Goal: Task Accomplishment & Management: Complete application form

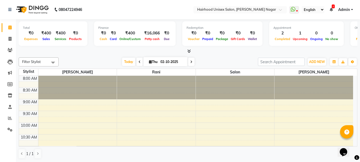
drag, startPoint x: 185, startPoint y: 49, endPoint x: 188, endPoint y: 51, distance: 3.5
click at [185, 50] on div at bounding box center [188, 52] width 339 height 6
click at [191, 52] on icon at bounding box center [188, 51] width 3 height 4
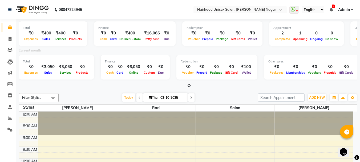
click at [188, 87] on icon at bounding box center [188, 86] width 3 height 4
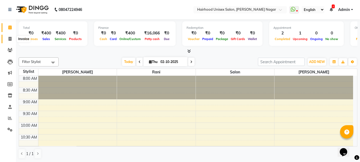
click at [10, 39] on icon at bounding box center [10, 39] width 3 height 4
select select "754"
select select "service"
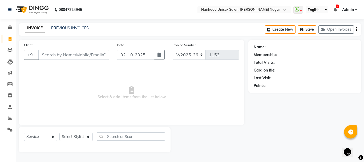
drag, startPoint x: 50, startPoint y: 34, endPoint x: 56, endPoint y: 37, distance: 6.2
drag, startPoint x: 56, startPoint y: 37, endPoint x: 37, endPoint y: 73, distance: 41.5
click at [36, 73] on span "Select & add items from the list below" at bounding box center [131, 92] width 215 height 53
click at [64, 53] on input "Client" at bounding box center [73, 55] width 71 height 10
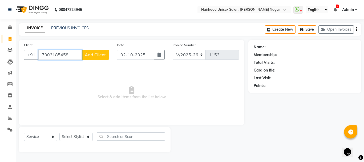
type input "7003185458"
click at [91, 57] on button "Add Client" at bounding box center [95, 55] width 27 height 10
select select "22"
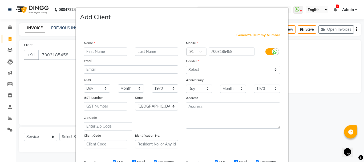
click at [94, 51] on input "text" at bounding box center [105, 51] width 43 height 8
type input "[PERSON_NAME]"
click at [203, 70] on select "Select [DEMOGRAPHIC_DATA] [DEMOGRAPHIC_DATA] Other Prefer Not To Say" at bounding box center [233, 70] width 94 height 8
select select "[DEMOGRAPHIC_DATA]"
click at [186, 66] on select "Select [DEMOGRAPHIC_DATA] [DEMOGRAPHIC_DATA] Other Prefer Not To Say" at bounding box center [233, 70] width 94 height 8
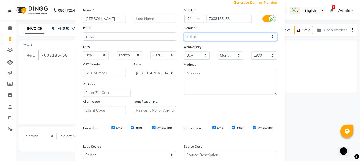
scroll to position [84, 0]
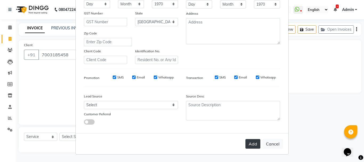
click at [253, 144] on button "Add" at bounding box center [252, 144] width 15 height 10
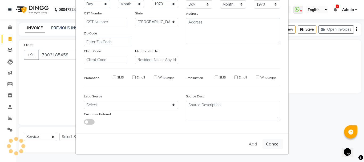
select select
select select "null"
select select
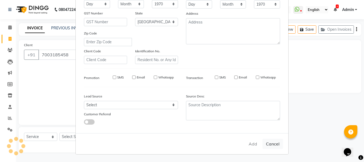
select select
checkbox input "false"
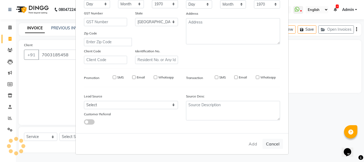
checkbox input "false"
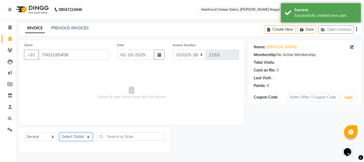
click at [71, 133] on select "Select Stylist [PERSON_NAME] Rani Salon [PERSON_NAME]" at bounding box center [75, 136] width 33 height 8
select select "89083"
click at [59, 132] on select "Select Stylist [PERSON_NAME] Rani Salon [PERSON_NAME]" at bounding box center [75, 136] width 33 height 8
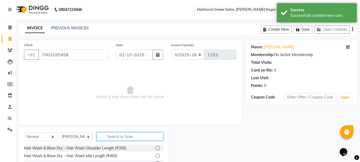
click at [109, 135] on input "text" at bounding box center [130, 136] width 67 height 8
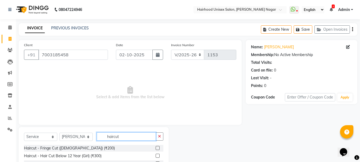
scroll to position [37, 0]
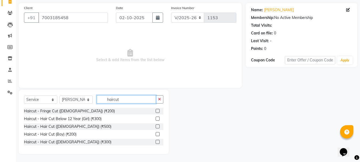
type input "haircut"
click at [158, 141] on label at bounding box center [158, 142] width 4 height 4
click at [158, 141] on input "checkbox" at bounding box center [157, 141] width 3 height 3
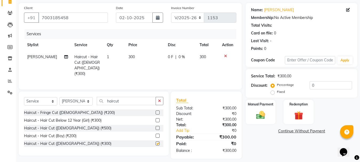
checkbox input "false"
click at [136, 101] on input "haircut" at bounding box center [126, 101] width 59 height 8
type input "h"
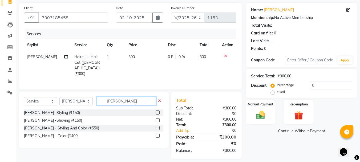
type input "[PERSON_NAME]"
click at [158, 110] on label at bounding box center [158, 112] width 4 height 4
click at [158, 111] on input "checkbox" at bounding box center [157, 112] width 3 height 3
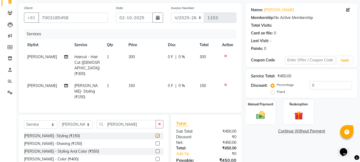
checkbox input "false"
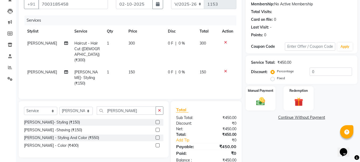
scroll to position [58, 0]
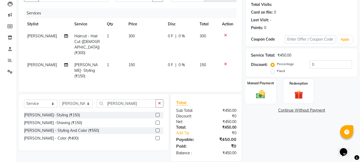
click at [262, 94] on img at bounding box center [260, 94] width 15 height 11
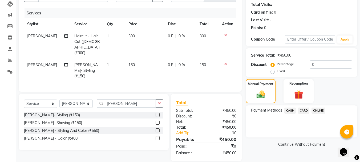
click at [320, 111] on span "ONLINE" at bounding box center [319, 110] width 14 height 6
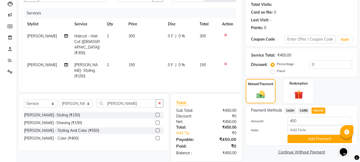
scroll to position [60, 0]
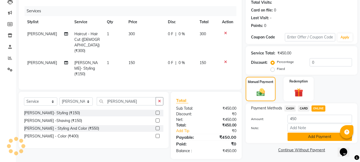
click at [318, 136] on button "Add Payment" at bounding box center [320, 136] width 64 height 8
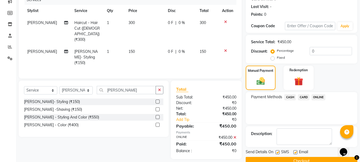
scroll to position [82, 0]
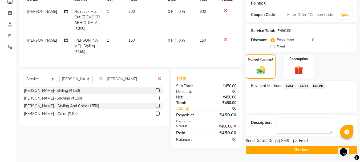
click at [313, 150] on button "Checkout" at bounding box center [302, 150] width 112 height 8
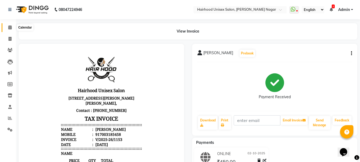
click at [10, 27] on icon at bounding box center [9, 27] width 3 height 4
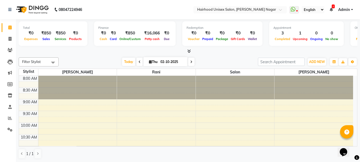
click at [192, 61] on span at bounding box center [191, 62] width 6 height 8
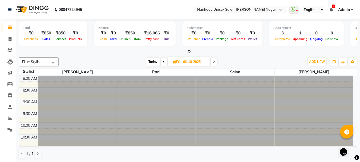
scroll to position [118, 0]
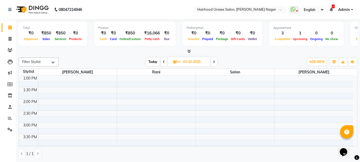
click at [214, 59] on span at bounding box center [214, 62] width 6 height 8
type input "04-10-2025"
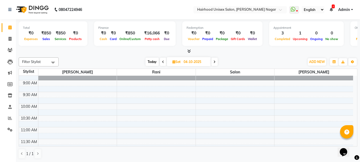
scroll to position [0, 0]
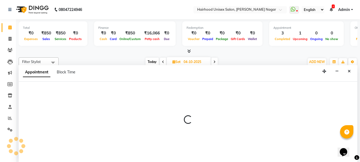
select select "12325"
select select "600"
select select "tentative"
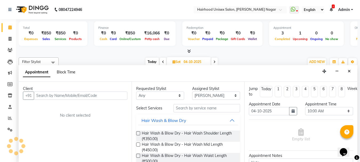
scroll to position [0, 0]
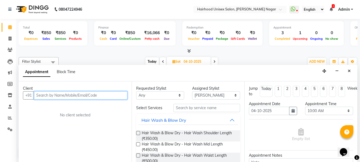
click at [74, 97] on input "text" at bounding box center [81, 95] width 94 height 8
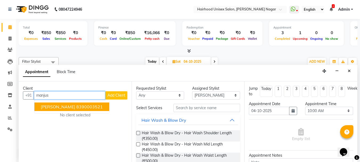
click at [76, 106] on ngb-highlight "8390003521" at bounding box center [89, 106] width 27 height 5
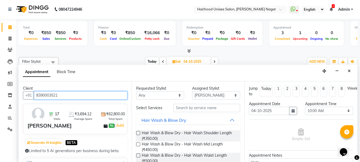
type input "8390003521"
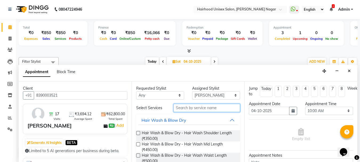
click at [205, 106] on input "text" at bounding box center [206, 108] width 67 height 8
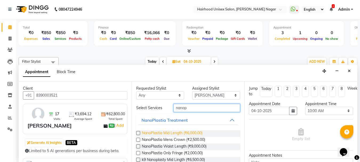
type input "nanop"
click at [198, 134] on span "NanoPlastia Mid Length (₹6,000.00)" at bounding box center [172, 133] width 61 height 7
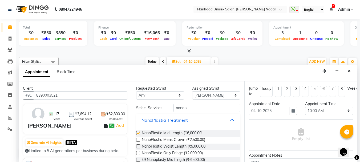
checkbox input "false"
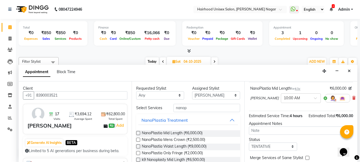
scroll to position [70, 0]
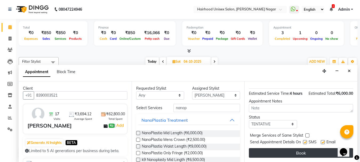
click at [298, 149] on button "Book" at bounding box center [301, 153] width 104 height 10
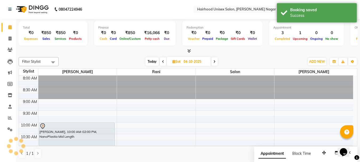
scroll to position [0, 0]
